Goal: Task Accomplishment & Management: Complete application form

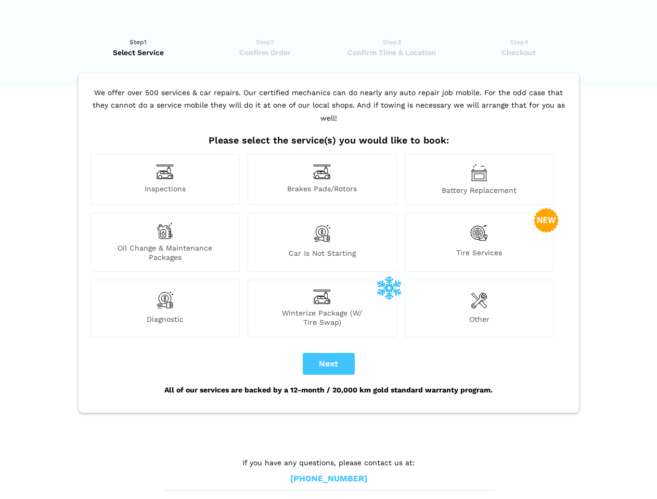
click at [165, 179] on img at bounding box center [165, 172] width 18 height 16
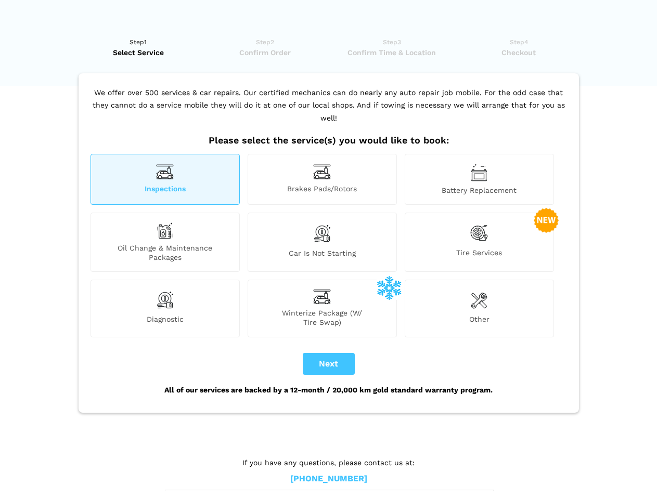
click at [322, 179] on img at bounding box center [322, 172] width 18 height 16
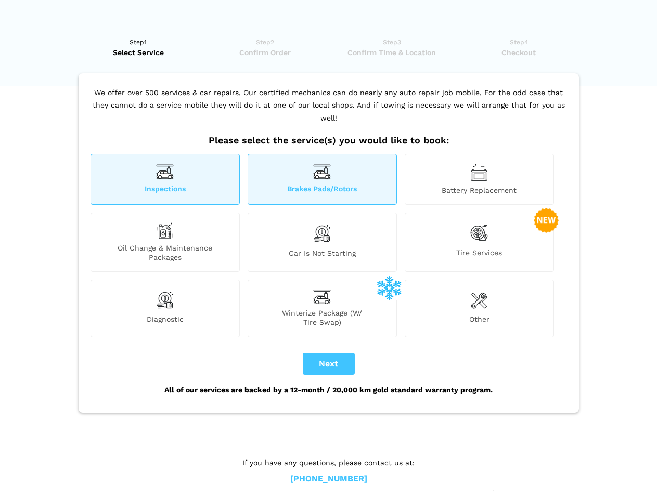
click at [479, 179] on img at bounding box center [478, 173] width 17 height 18
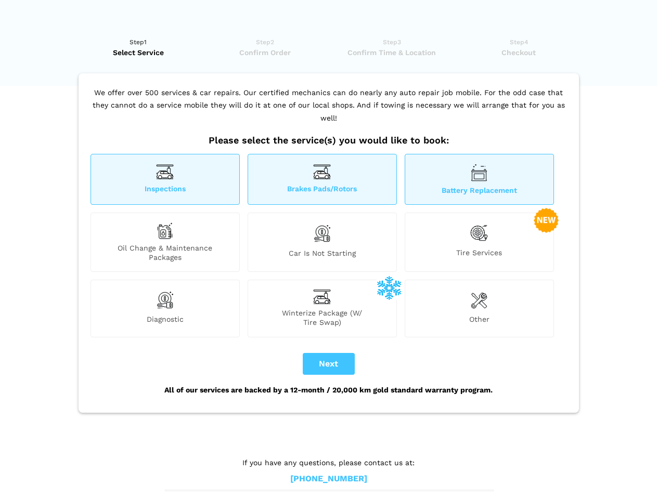
click at [165, 242] on div "Oil Change & Maintenance Packages" at bounding box center [164, 242] width 149 height 59
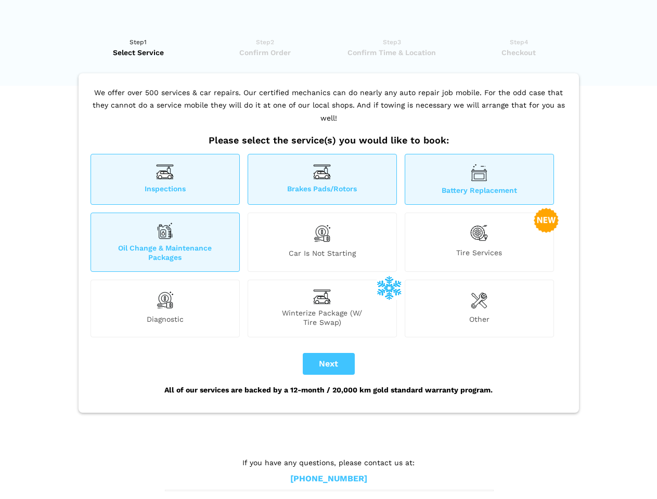
click at [322, 242] on img at bounding box center [322, 233] width 18 height 22
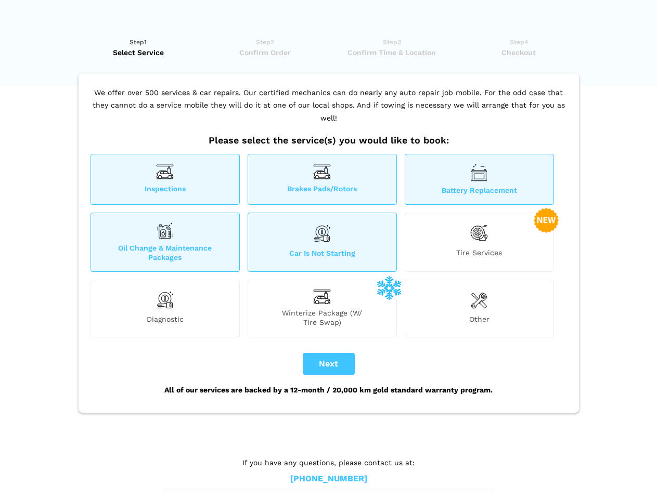
click at [479, 242] on img at bounding box center [479, 232] width 18 height 21
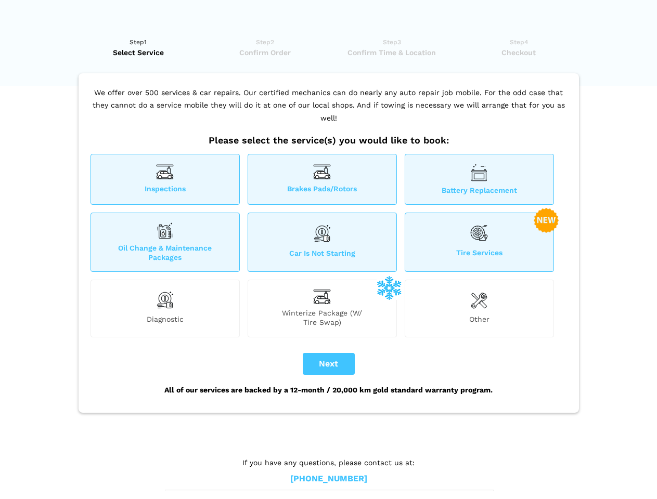
click at [165, 308] on img at bounding box center [165, 300] width 18 height 21
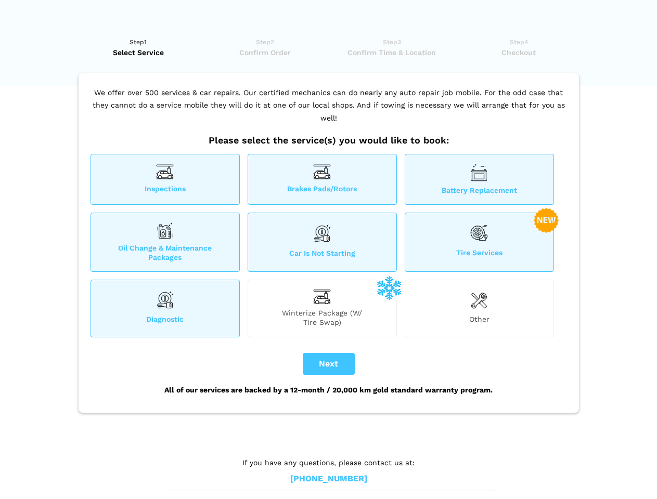
click at [322, 308] on span "Winterize Package (W/ Tire Swap)" at bounding box center [322, 317] width 148 height 19
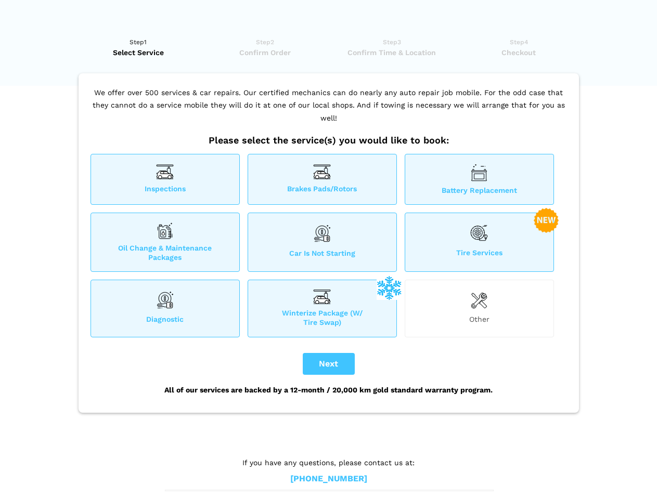
click at [479, 308] on img at bounding box center [478, 300] width 17 height 21
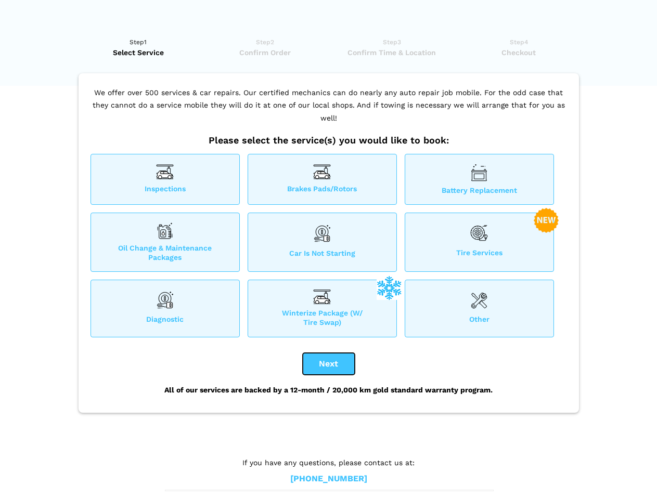
click at [329, 364] on button "Next" at bounding box center [329, 364] width 52 height 22
checkbox input "true"
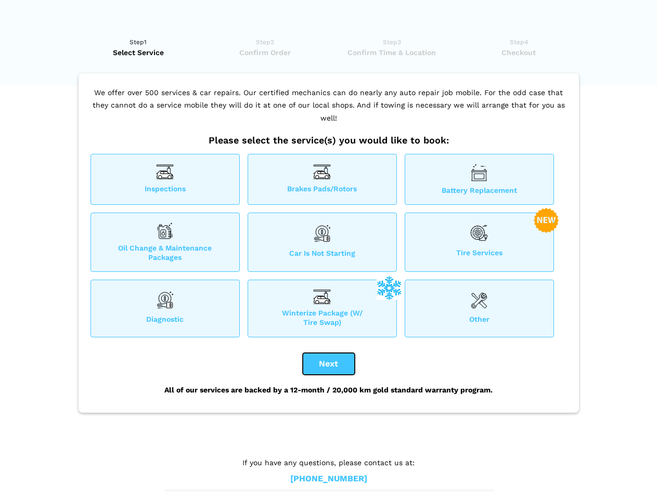
checkbox input "true"
